Goal: Task Accomplishment & Management: Manage account settings

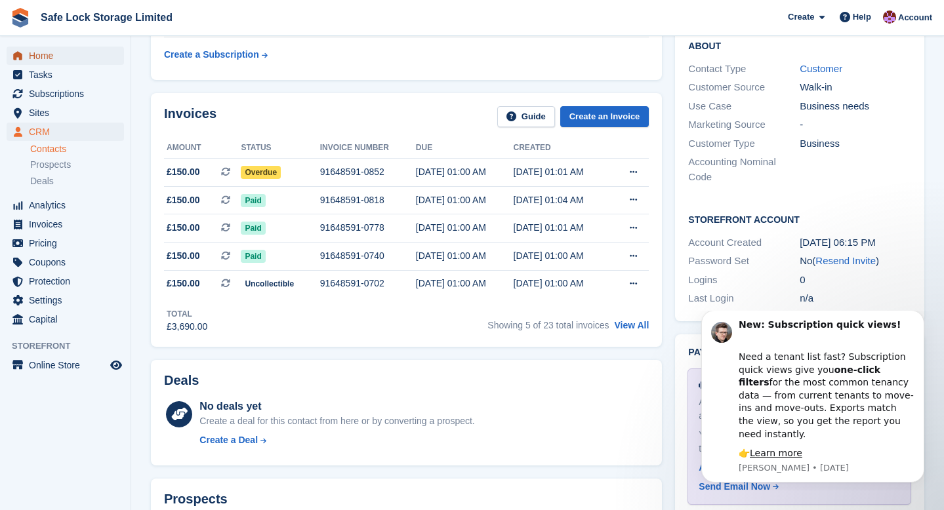
click at [75, 54] on span "Home" at bounding box center [68, 56] width 79 height 18
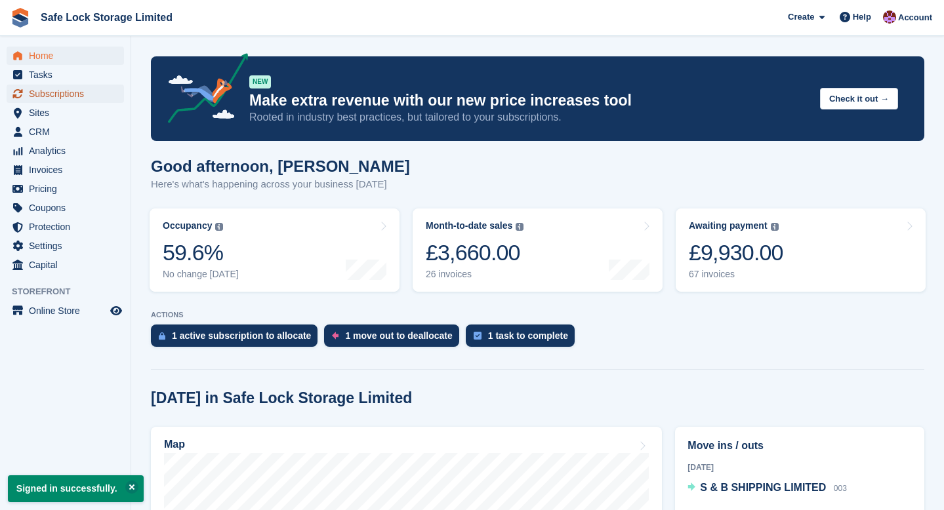
click at [52, 92] on span "Subscriptions" at bounding box center [68, 94] width 79 height 18
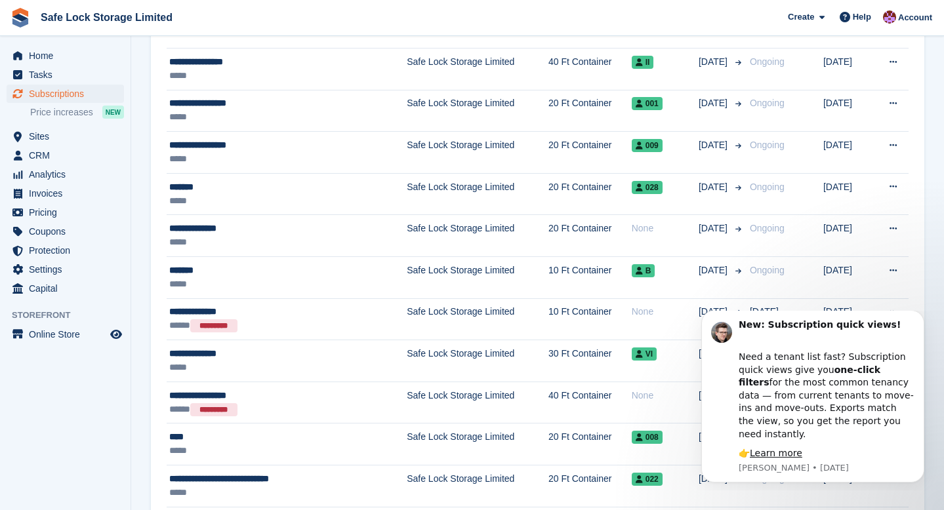
scroll to position [442, 0]
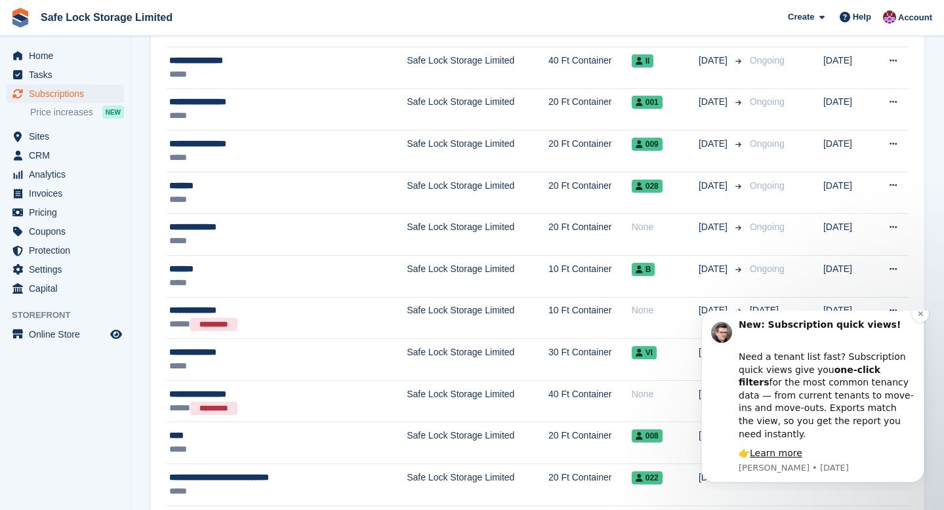
click at [851, 388] on b "one-click filters" at bounding box center [809, 377] width 142 height 24
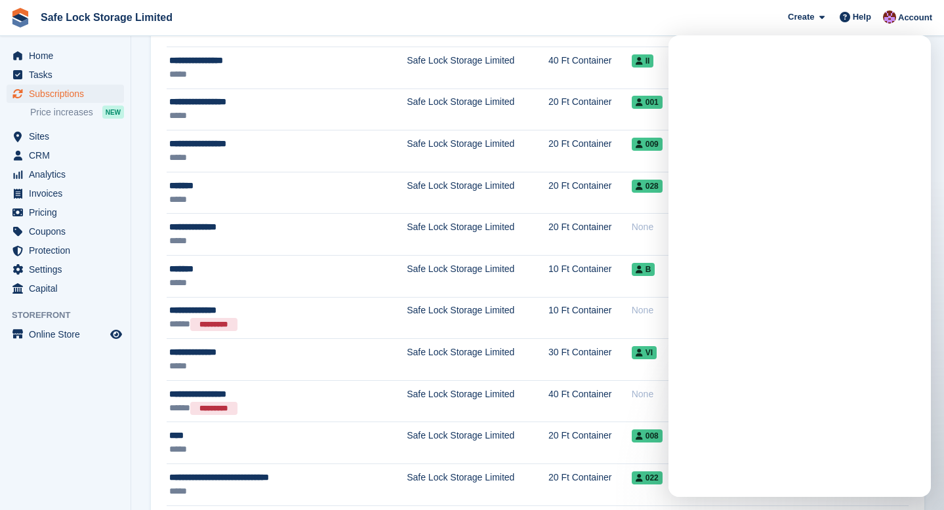
scroll to position [0, 0]
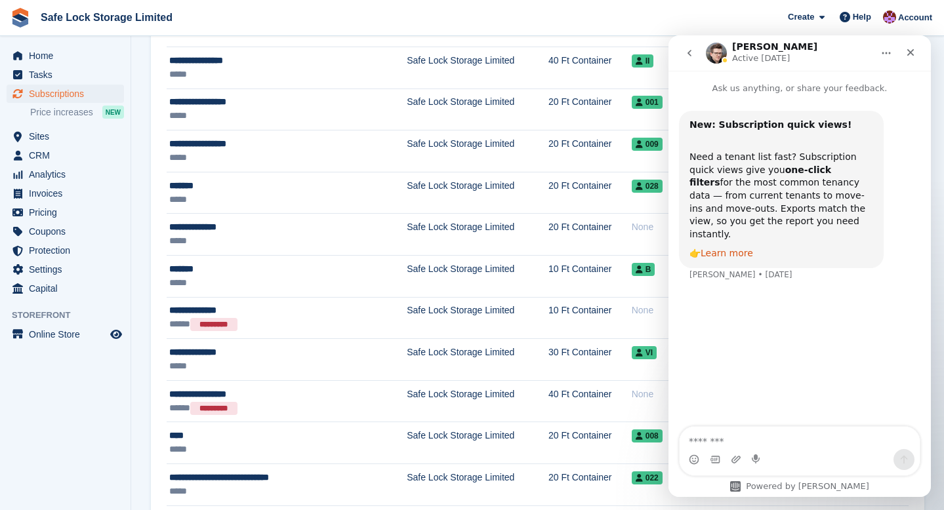
click at [727, 248] on link "Learn more" at bounding box center [726, 253] width 52 height 10
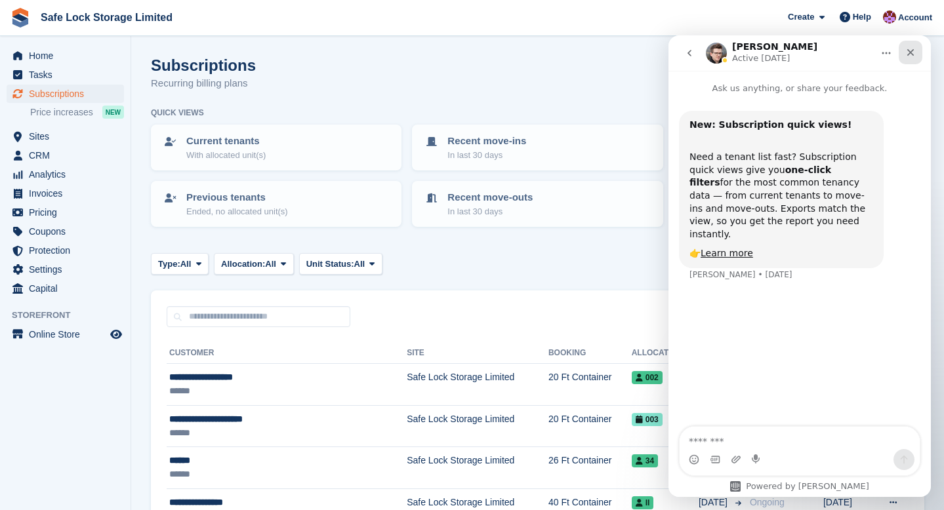
click at [912, 50] on icon "Close" at bounding box center [910, 52] width 7 height 7
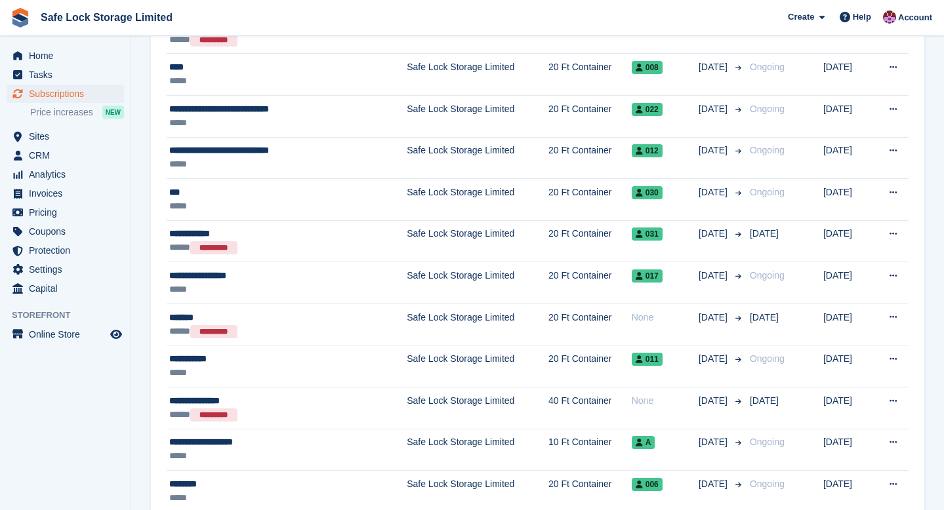
scroll to position [811, 0]
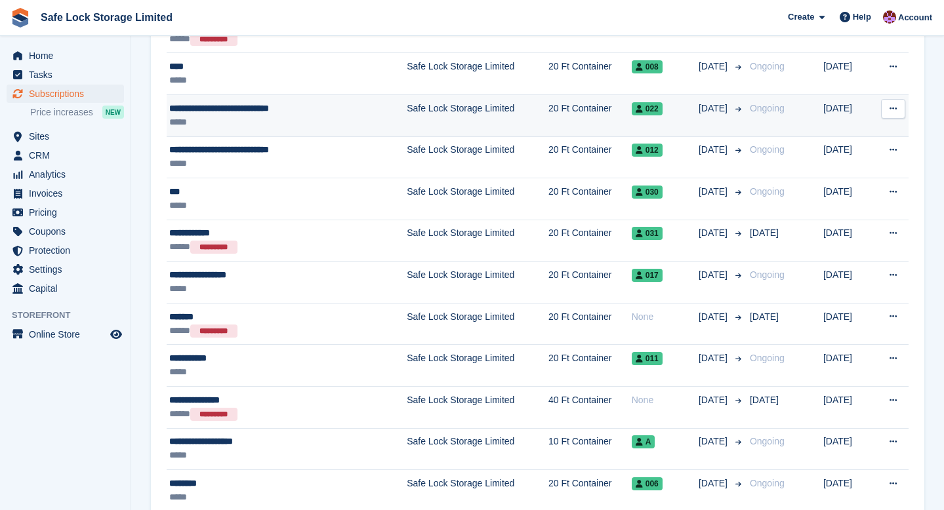
click at [470, 119] on td "Safe Lock Storage Limited" at bounding box center [478, 115] width 142 height 42
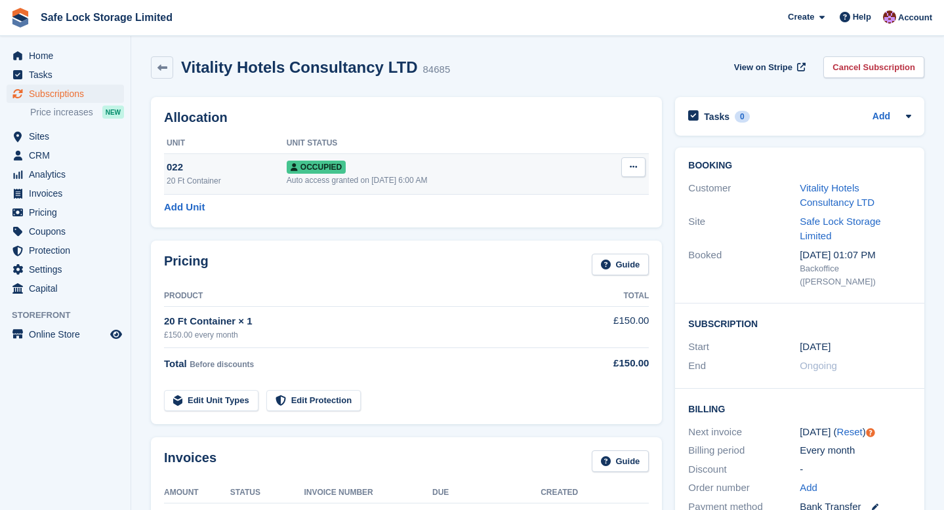
click at [622, 170] on button at bounding box center [633, 167] width 24 height 20
click at [574, 235] on p "Deallocate" at bounding box center [582, 238] width 114 height 17
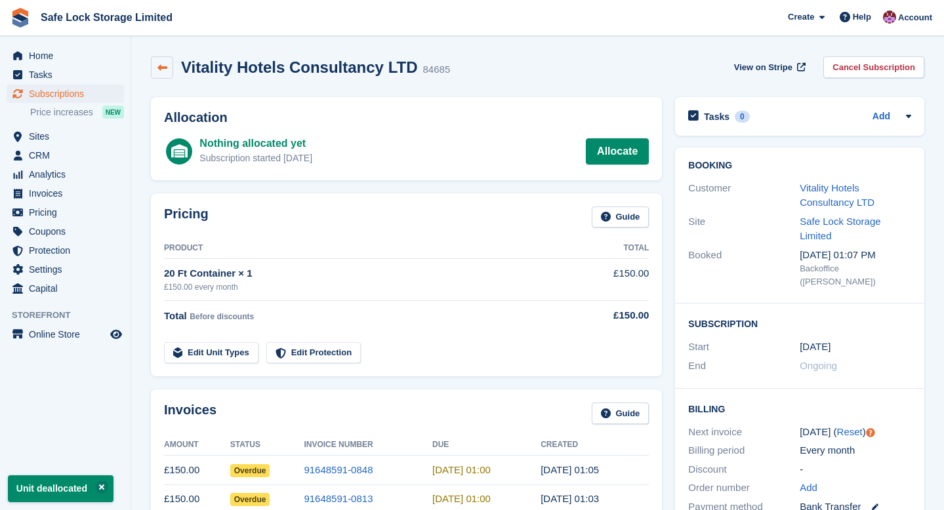
click at [170, 72] on link at bounding box center [162, 67] width 22 height 22
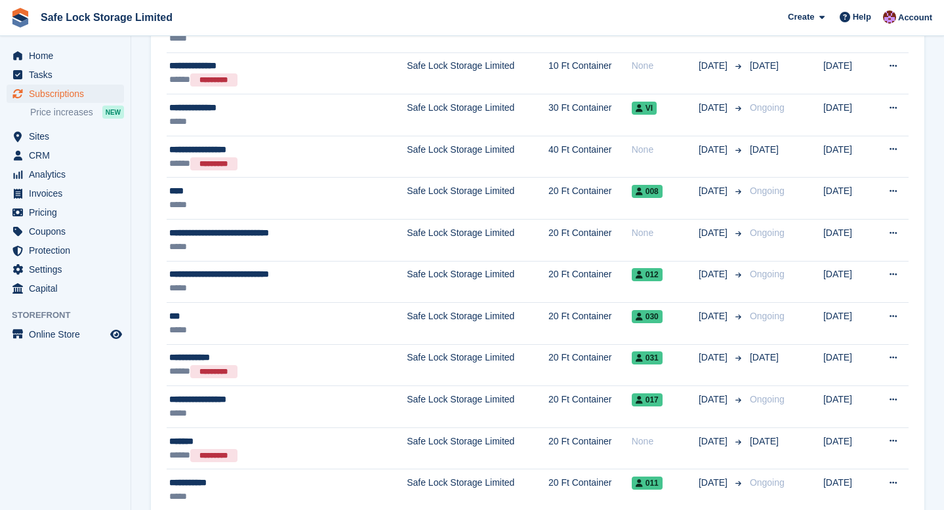
scroll to position [694, 0]
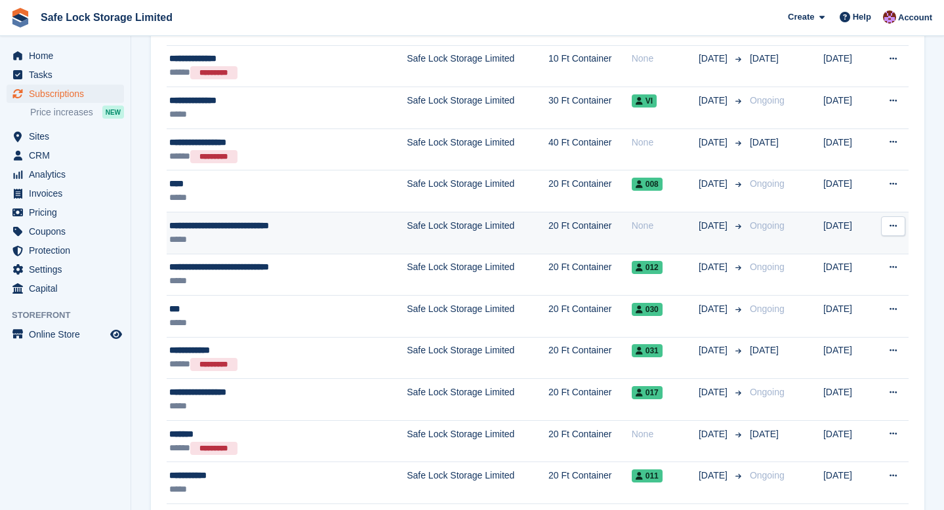
click at [448, 232] on td "Safe Lock Storage Limited" at bounding box center [478, 233] width 142 height 42
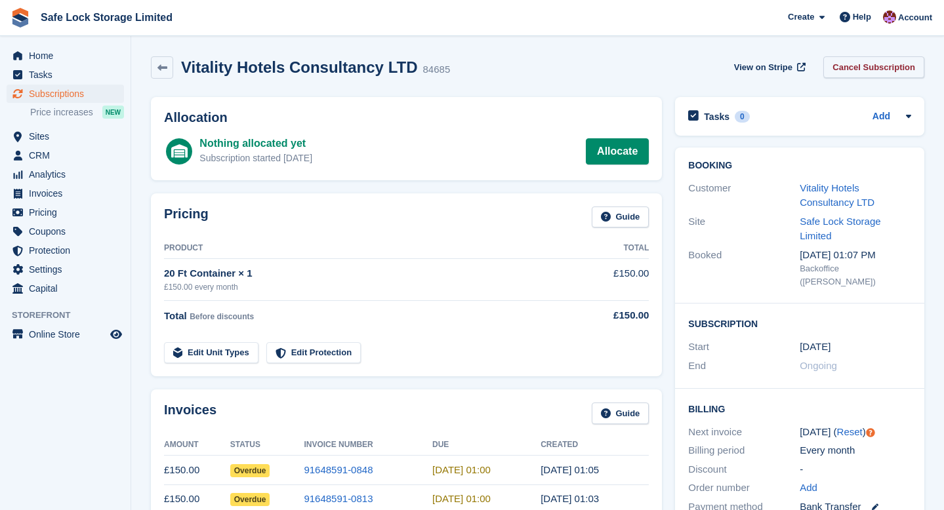
click at [859, 75] on link "Cancel Subscription" at bounding box center [873, 67] width 101 height 22
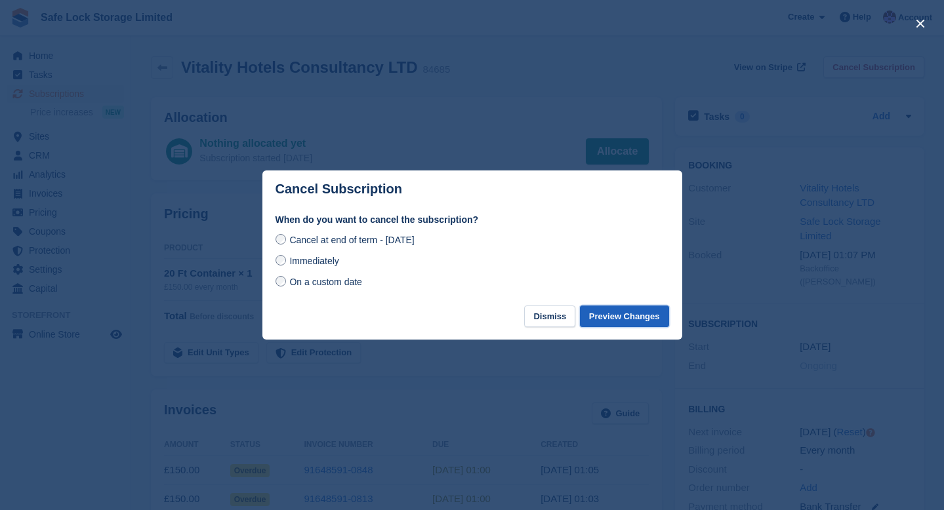
click at [626, 316] on button "Preview Changes" at bounding box center [624, 317] width 89 height 22
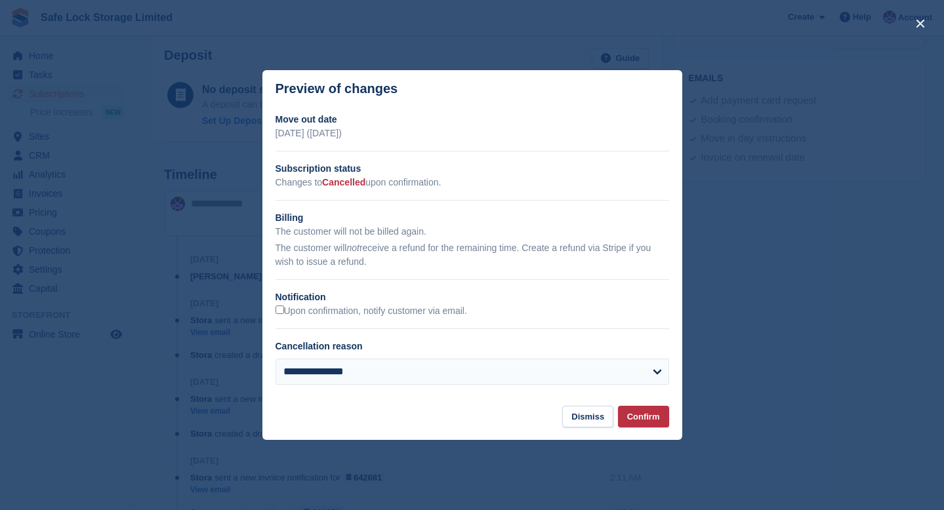
scroll to position [656, 0]
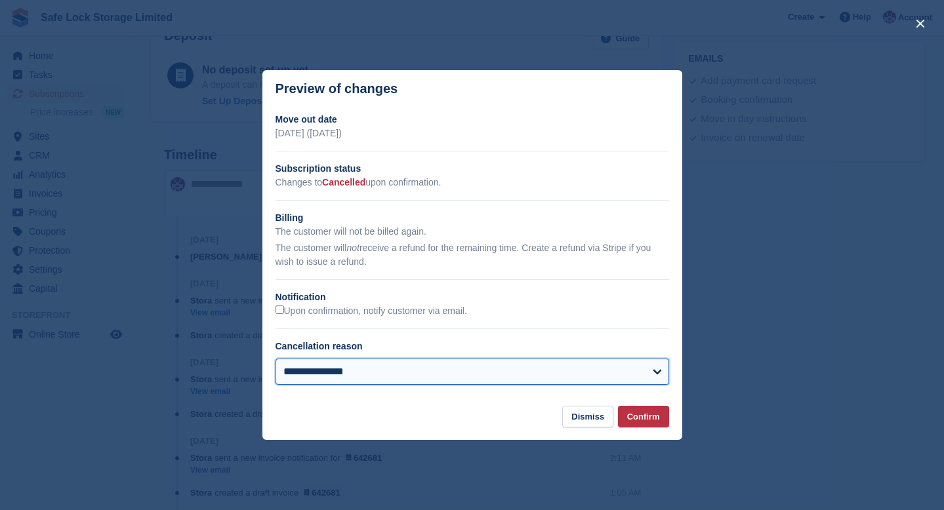
click at [512, 366] on select "**********" at bounding box center [471, 372] width 393 height 26
select select "**********"
click at [275, 359] on select "**********" at bounding box center [471, 372] width 393 height 26
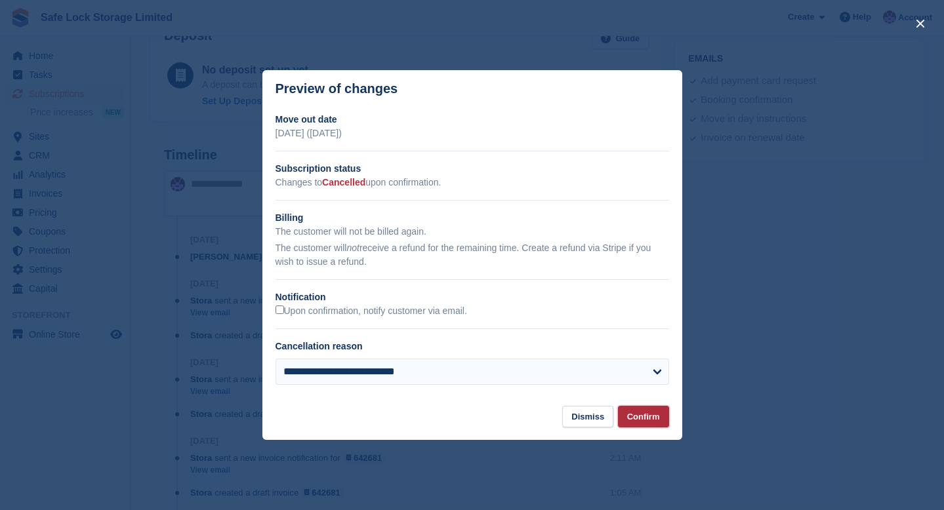
click at [652, 420] on button "Confirm" at bounding box center [643, 417] width 51 height 22
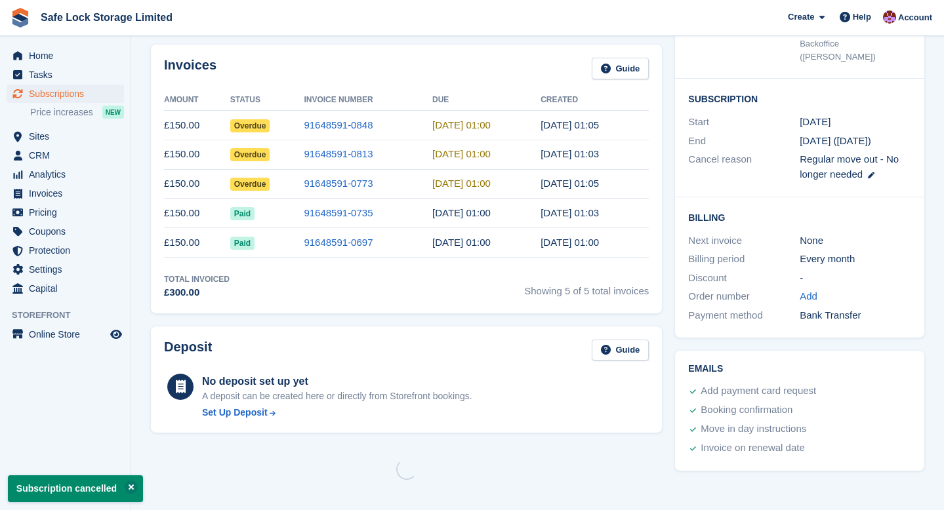
scroll to position [0, 0]
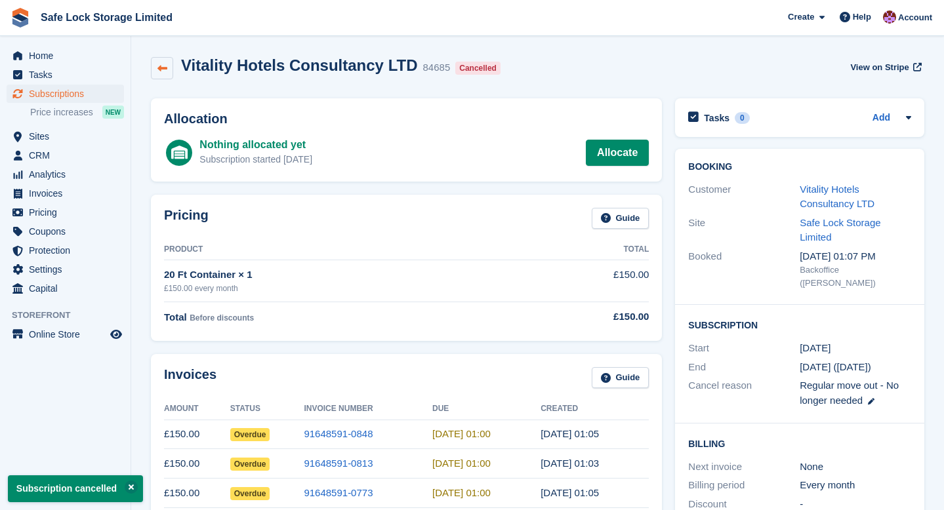
click at [167, 62] on link at bounding box center [162, 68] width 22 height 22
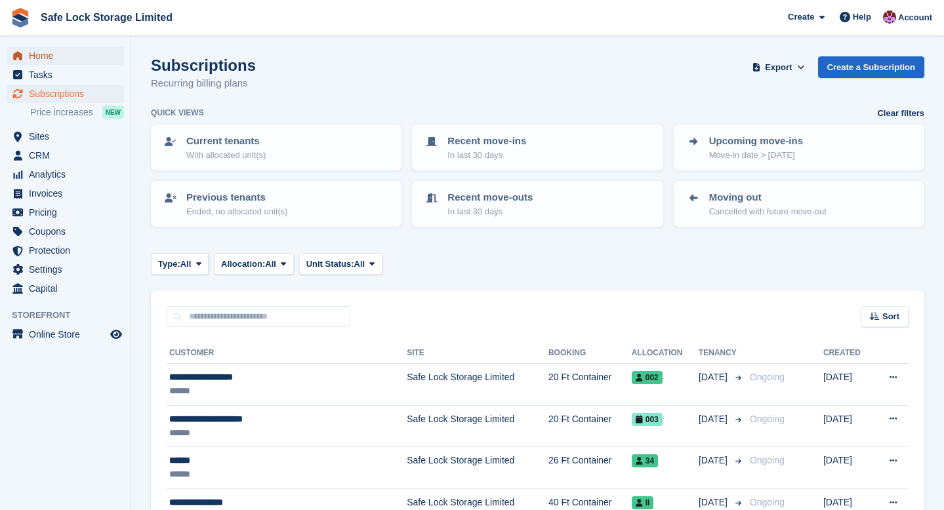
click at [54, 52] on span "Home" at bounding box center [68, 56] width 79 height 18
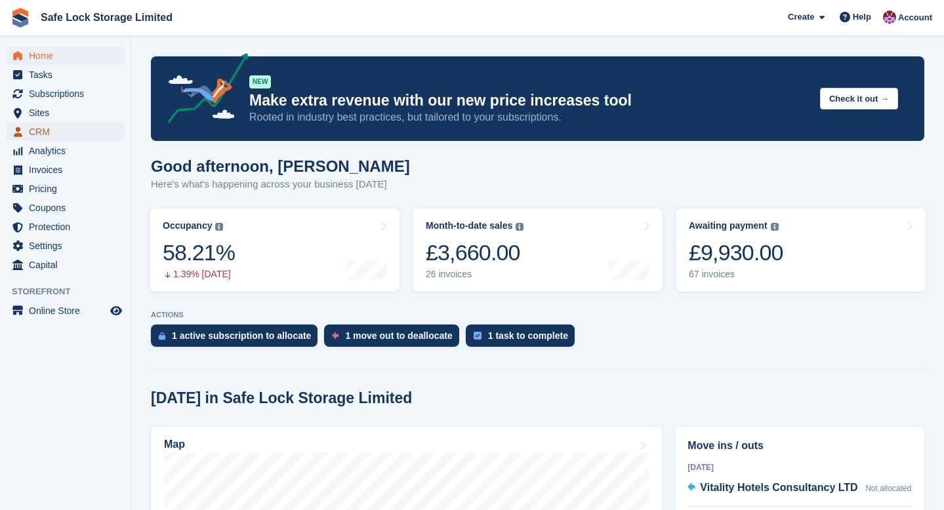
click at [46, 125] on span "CRM" at bounding box center [68, 132] width 79 height 18
